Goal: Find specific page/section: Find specific page/section

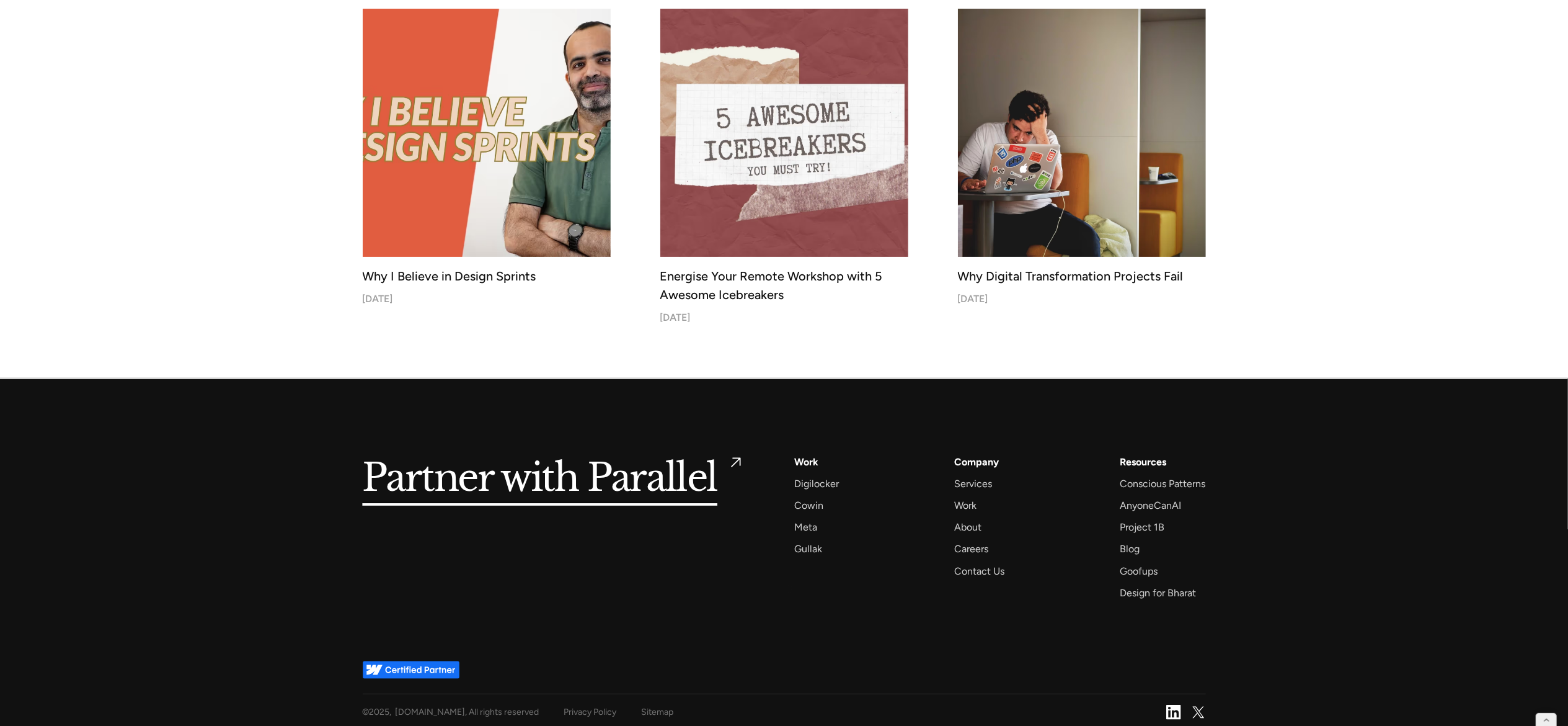
scroll to position [4833, 0]
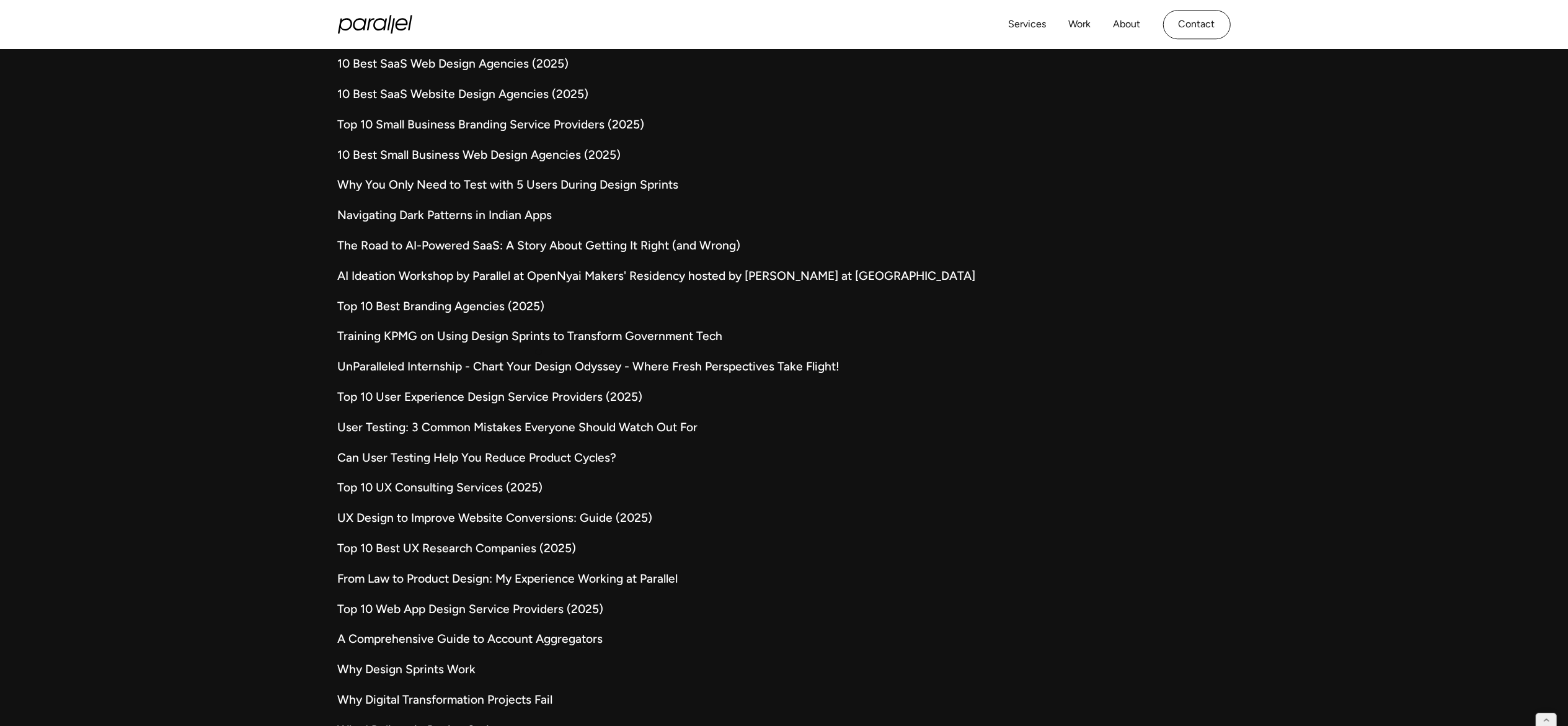
scroll to position [3409, 0]
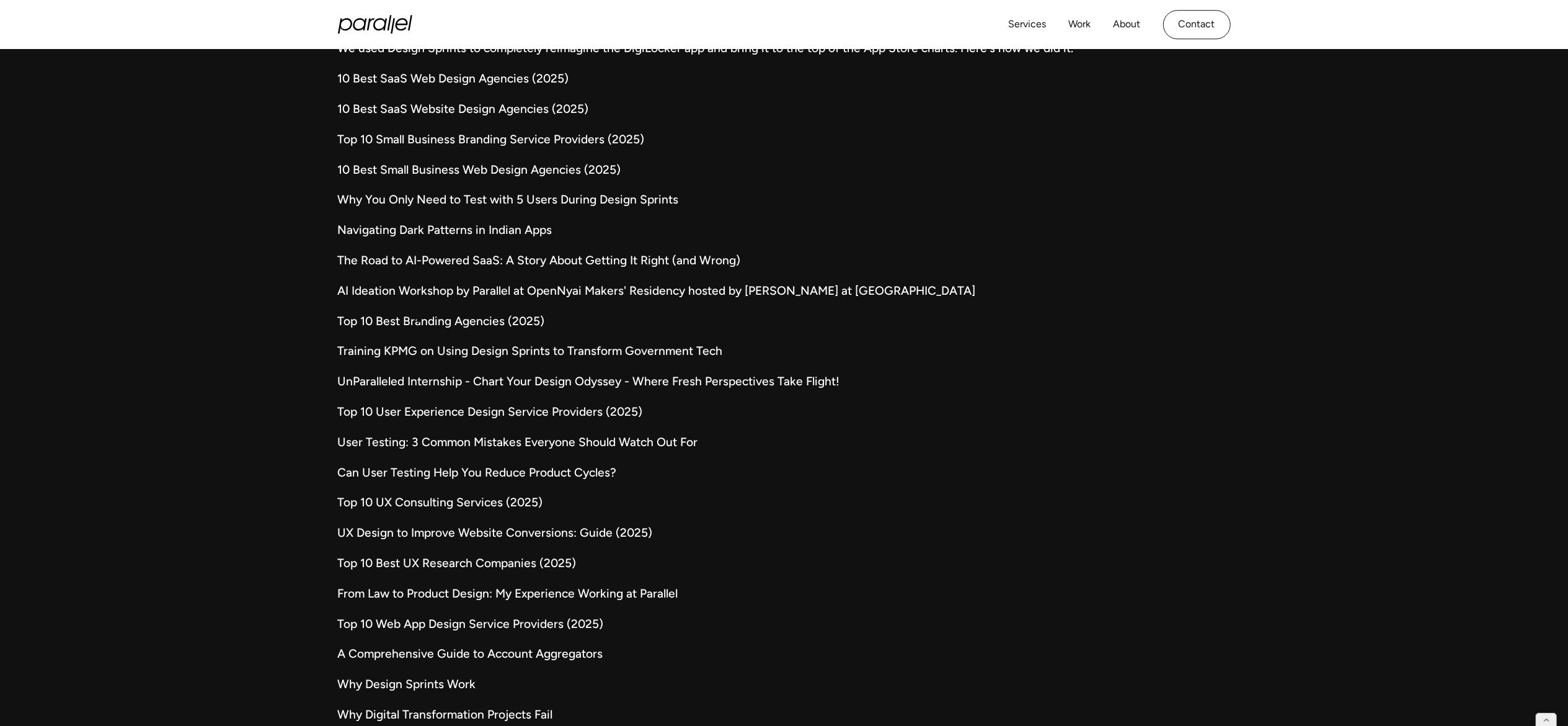
click at [419, 320] on link "Top 10 Best Branding Agencies (2025)" at bounding box center [784, 322] width 893 height 18
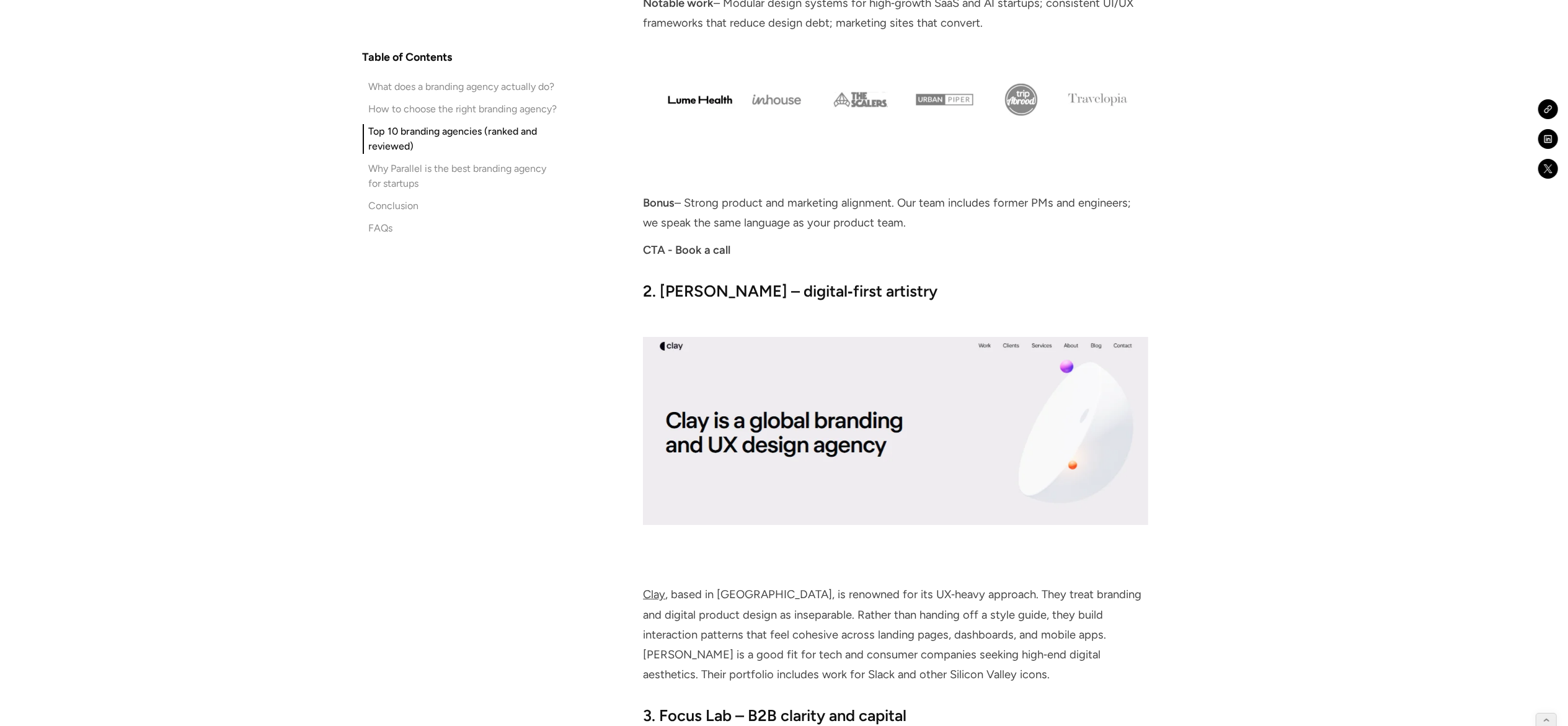
scroll to position [4624, 0]
drag, startPoint x: 645, startPoint y: 229, endPoint x: 754, endPoint y: 229, distance: 109.0
click at [754, 239] on p "CTA - Book a call" at bounding box center [895, 249] width 504 height 20
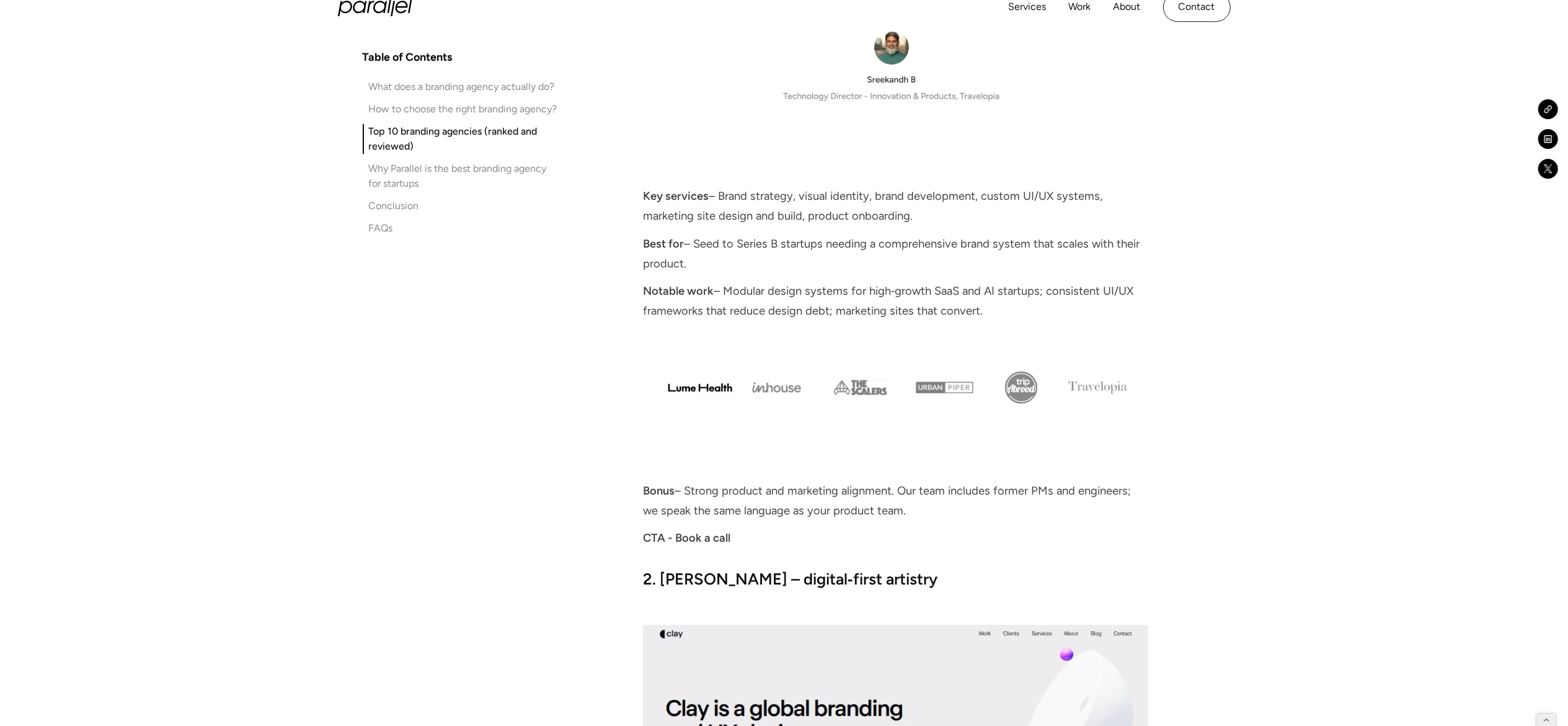
scroll to position [4585, 0]
